Goal: Task Accomplishment & Management: Complete application form

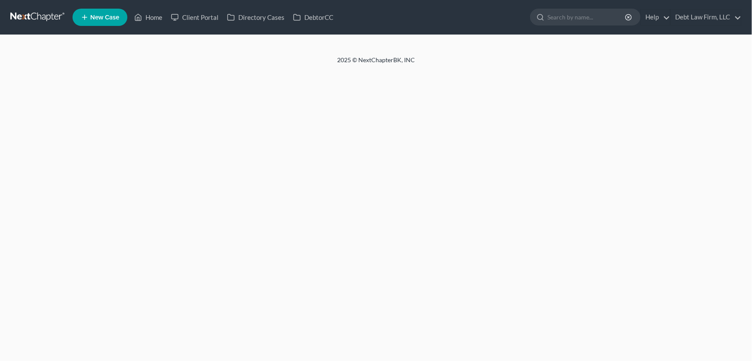
select select "12"
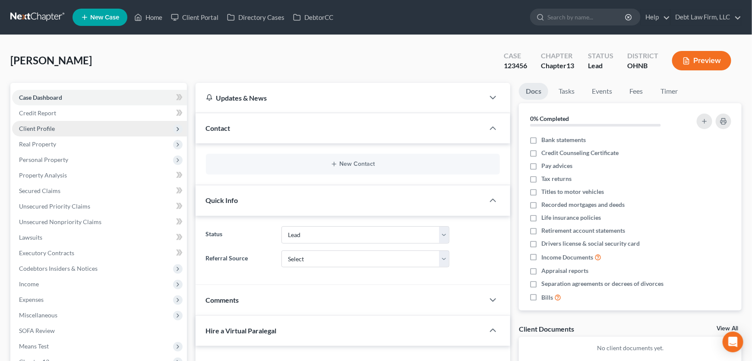
click at [76, 128] on span "Client Profile" at bounding box center [99, 129] width 175 height 16
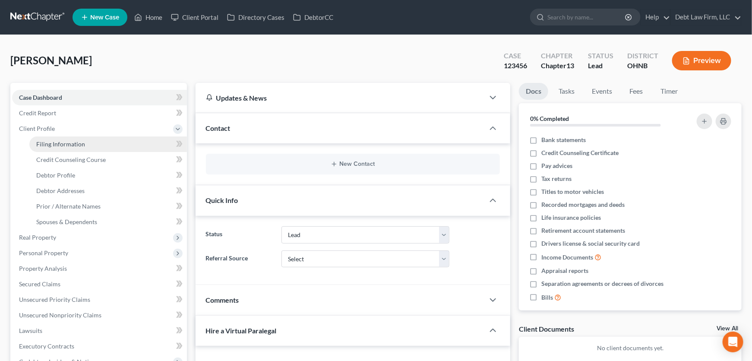
click at [68, 146] on span "Filing Information" at bounding box center [60, 143] width 49 height 7
select select "1"
select select "0"
select select "3"
select select "61"
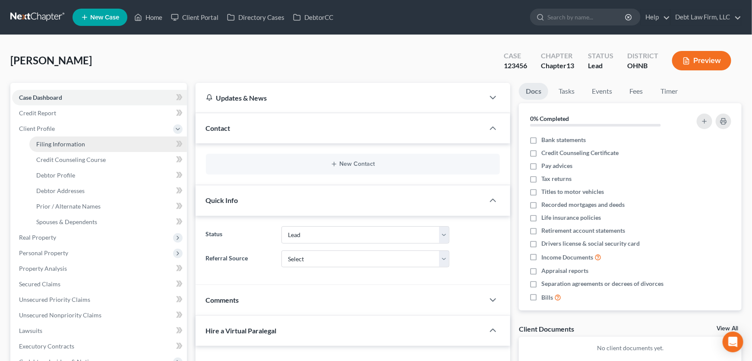
select select "4"
select select "1"
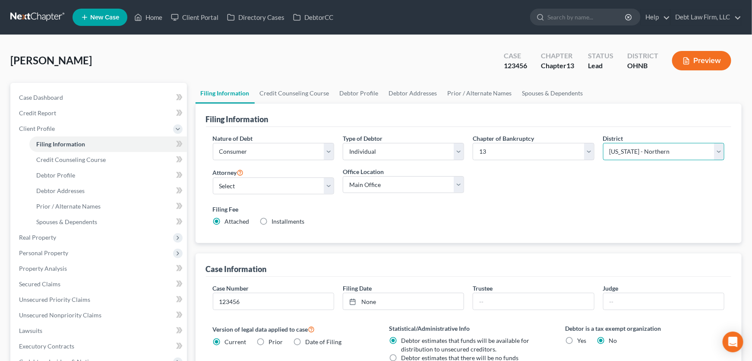
click at [652, 154] on select "Select [US_STATE] - [GEOGRAPHIC_DATA] [US_STATE] - [GEOGRAPHIC_DATA][US_STATE] …" at bounding box center [663, 151] width 121 height 17
select select "9"
click at [603, 143] on select "Select [US_STATE] - [GEOGRAPHIC_DATA] [US_STATE] - [GEOGRAPHIC_DATA][US_STATE] …" at bounding box center [663, 151] width 121 height 17
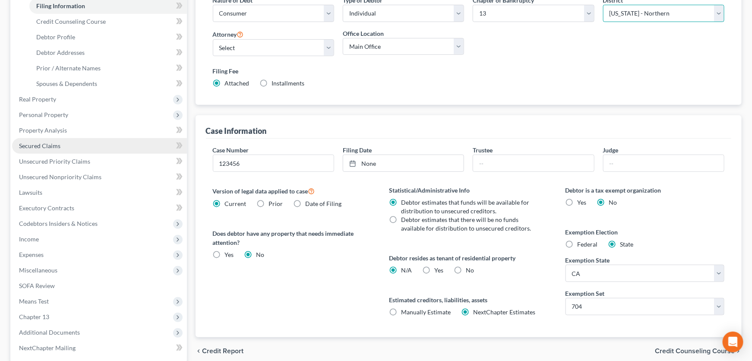
scroll to position [143, 0]
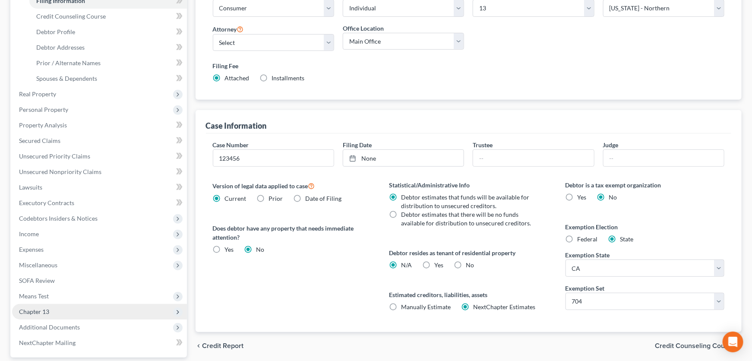
click at [49, 311] on span "Chapter 13" at bounding box center [34, 311] width 30 height 7
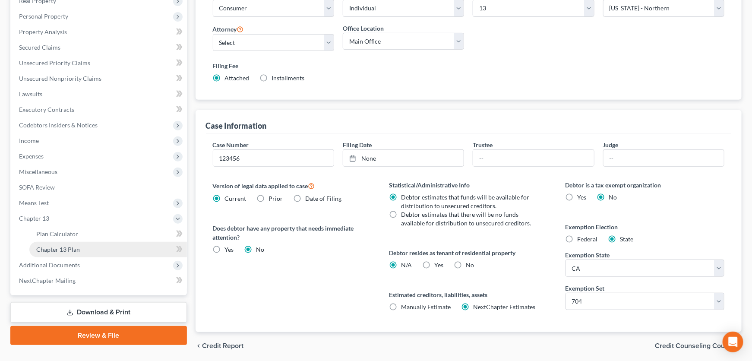
click at [54, 246] on span "Chapter 13 Plan" at bounding box center [58, 249] width 44 height 7
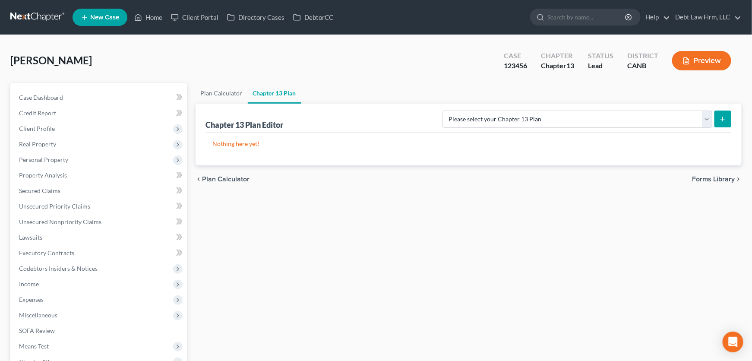
click at [509, 133] on div "Nothing here yet!" at bounding box center [469, 149] width 526 height 33
click at [509, 121] on select "Please select your Chapter 13 Plan National Form Plan - Official Form 113 North…" at bounding box center [577, 118] width 270 height 17
